Goal: Task Accomplishment & Management: Manage account settings

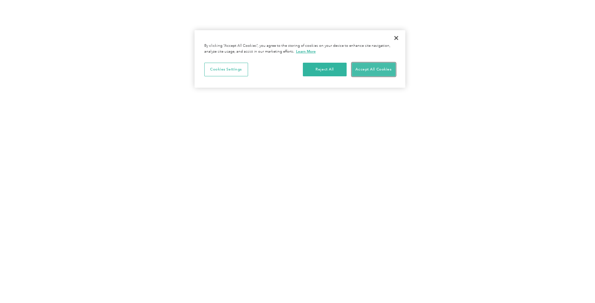
click at [377, 70] on button "Accept All Cookies" at bounding box center [374, 70] width 44 height 14
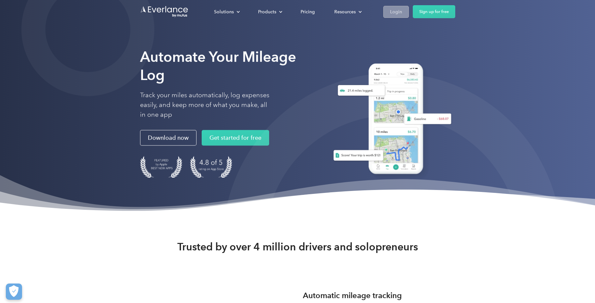
click at [391, 12] on div "Login" at bounding box center [396, 12] width 12 height 8
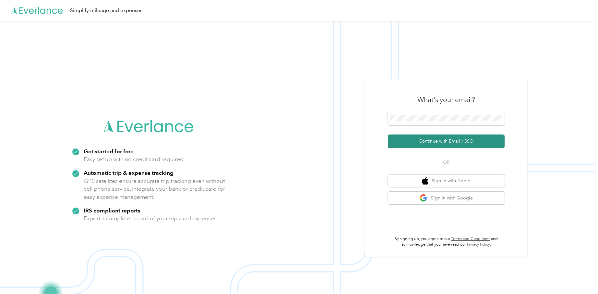
click at [428, 138] on button "Continue with Email / SSO" at bounding box center [446, 141] width 117 height 14
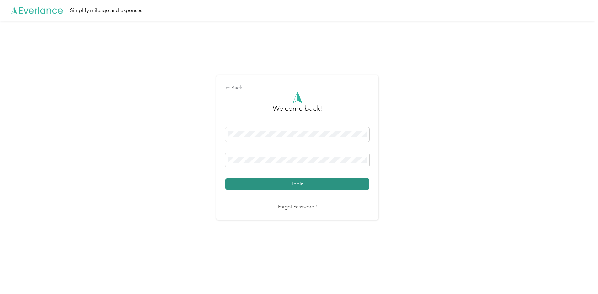
click at [294, 186] on button "Login" at bounding box center [297, 183] width 144 height 11
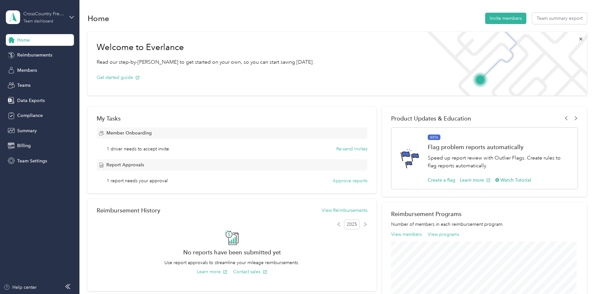
click at [41, 18] on div "CrossCountry Freight Solutions Team dashboard" at bounding box center [43, 16] width 41 height 13
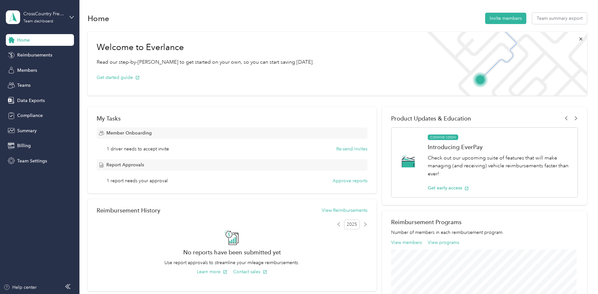
click at [40, 50] on div "Team dashboard" at bounding box center [73, 49] width 127 height 11
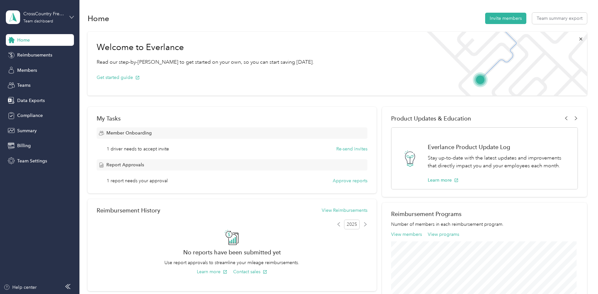
click at [72, 16] on icon at bounding box center [71, 17] width 5 height 5
click at [55, 73] on div "Team dashboard Personal dashboard Log out" at bounding box center [73, 66] width 127 height 41
click at [73, 17] on icon at bounding box center [71, 17] width 5 height 5
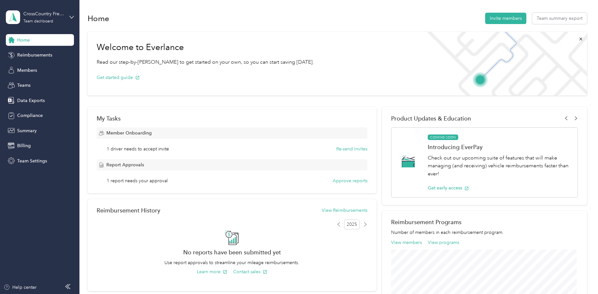
click at [14, 52] on div "Team dashboard" at bounding box center [29, 53] width 36 height 7
click at [33, 54] on span "Reimbursements" at bounding box center [34, 55] width 35 height 7
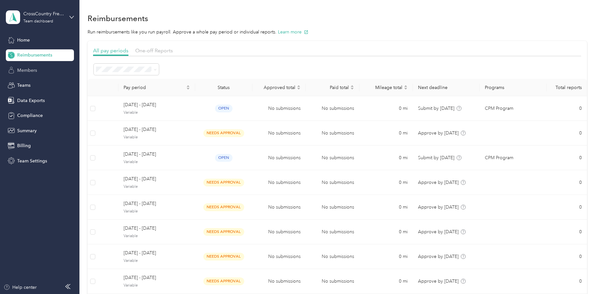
click at [35, 68] on span "Members" at bounding box center [27, 70] width 20 height 7
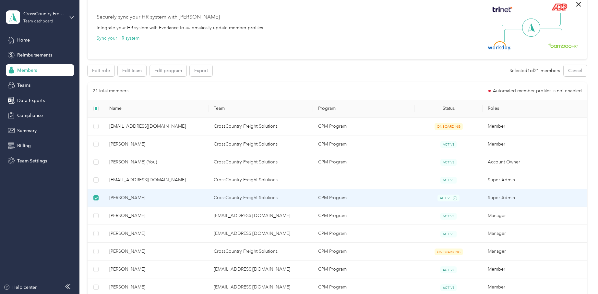
scroll to position [33, 0]
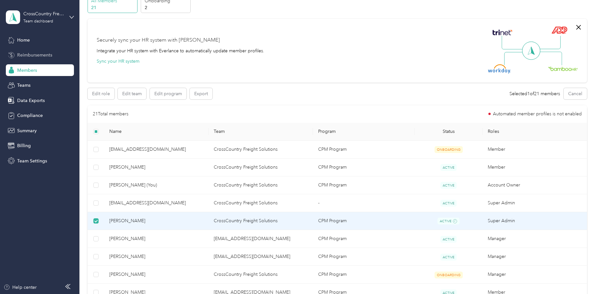
click at [39, 56] on span "Reimbursements" at bounding box center [34, 55] width 35 height 7
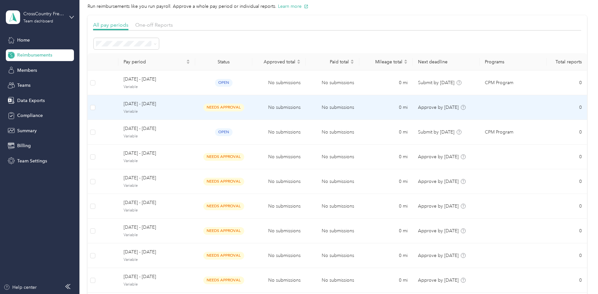
scroll to position [66, 0]
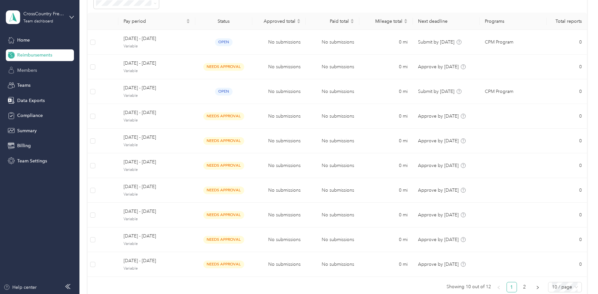
click at [27, 70] on span "Members" at bounding box center [27, 70] width 20 height 7
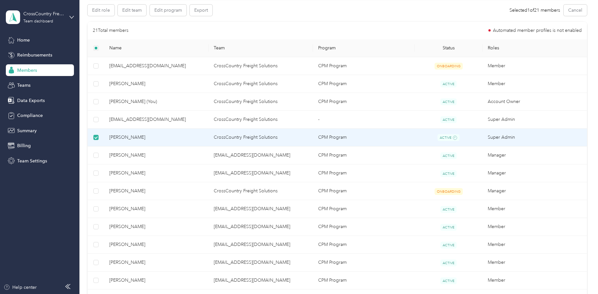
scroll to position [116, 0]
click at [119, 137] on span "[PERSON_NAME]" at bounding box center [156, 137] width 94 height 7
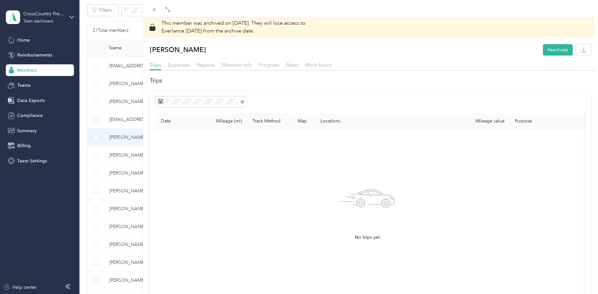
click at [113, 139] on div "This member was archived on [DATE] . They will lose access to Everlance [DATE] …" at bounding box center [299, 147] width 598 height 294
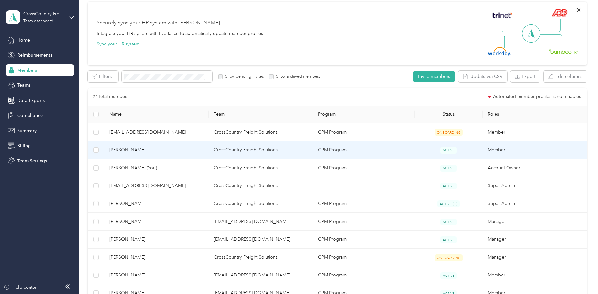
scroll to position [17, 0]
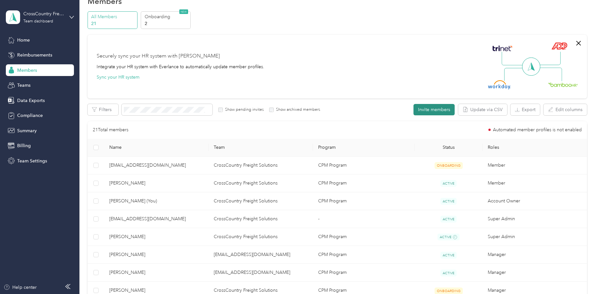
click at [423, 106] on button "Invite members" at bounding box center [434, 109] width 41 height 11
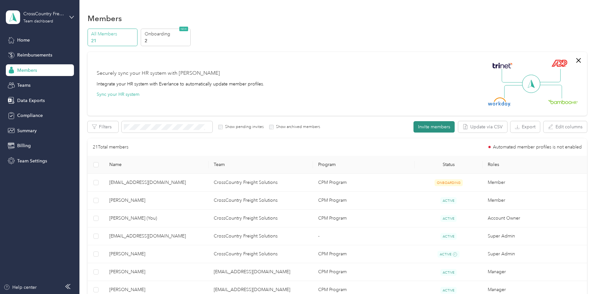
click at [431, 126] on button "Invite members" at bounding box center [434, 126] width 41 height 11
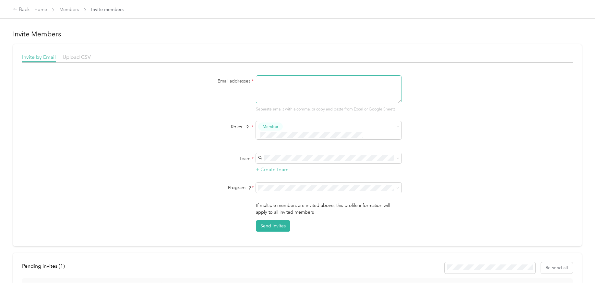
click at [295, 85] on textarea at bounding box center [329, 89] width 146 height 28
click at [415, 153] on div "Team * + Create team" at bounding box center [298, 163] width 250 height 20
click at [298, 157] on li "CrossCountry Freight Solutions (Main organization) [PERSON_NAME] +3 more" at bounding box center [328, 164] width 146 height 19
click at [283, 77] on textarea at bounding box center [329, 89] width 146 height 28
click at [279, 79] on textarea at bounding box center [329, 89] width 146 height 28
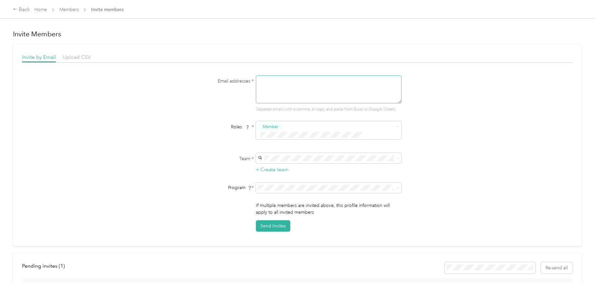
paste textarea "[EMAIL_ADDRESS][DOMAIN_NAME]"
click at [297, 81] on textarea "[EMAIL_ADDRESS][DOMAIN_NAME]," at bounding box center [329, 89] width 146 height 28
paste textarea "[EMAIL_ADDRESS][DOMAIN_NAME]>"
click at [368, 85] on textarea "[EMAIL_ADDRESS][DOMAIN_NAME],[EMAIL_ADDRESS][DOMAIN_NAME]>" at bounding box center [329, 89] width 146 height 28
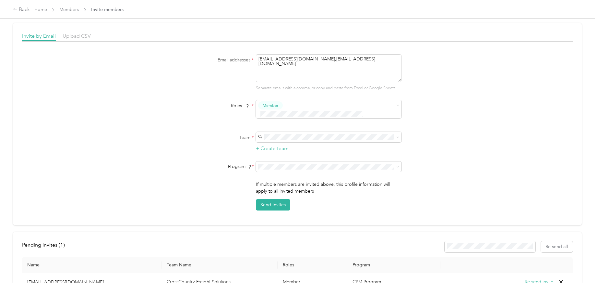
scroll to position [77, 0]
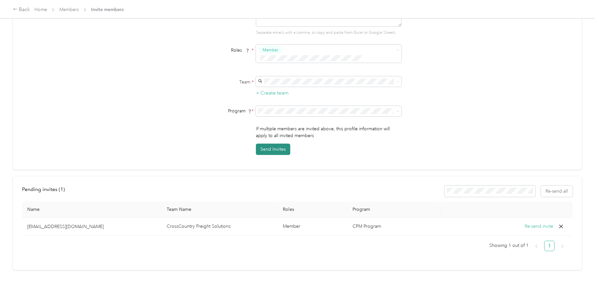
type textarea "[EMAIL_ADDRESS][DOMAIN_NAME],[EMAIL_ADDRESS][DOMAIN_NAME]"
click at [265, 143] on button "Send Invites" at bounding box center [273, 148] width 34 height 11
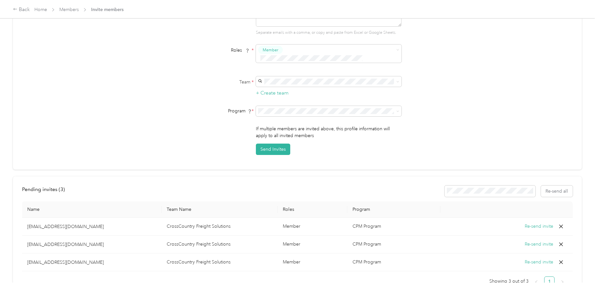
click at [536, 223] on button "Re-send invite" at bounding box center [539, 226] width 29 height 7
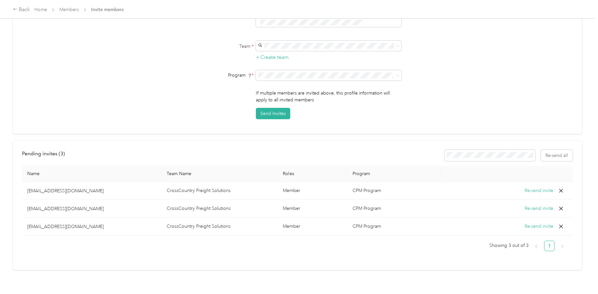
scroll to position [0, 0]
